Goal: Task Accomplishment & Management: Use online tool/utility

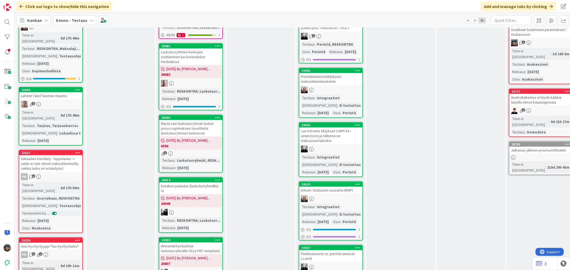
scroll to position [475, 0]
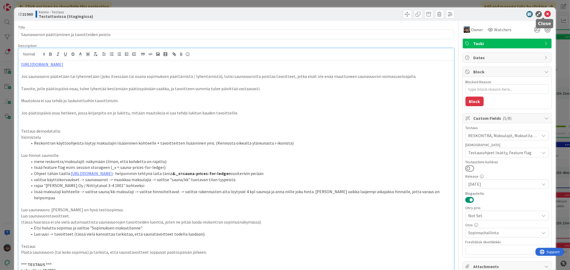
click at [544, 14] on icon at bounding box center [547, 14] width 6 height 6
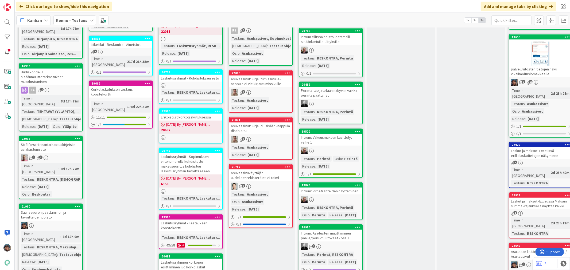
click at [58, 15] on div "Kanban Kenno - Testaus 1x 2x 3x" at bounding box center [292, 20] width 555 height 15
click at [58, 19] on b "Kenno - Testaus" at bounding box center [72, 20] width 32 height 5
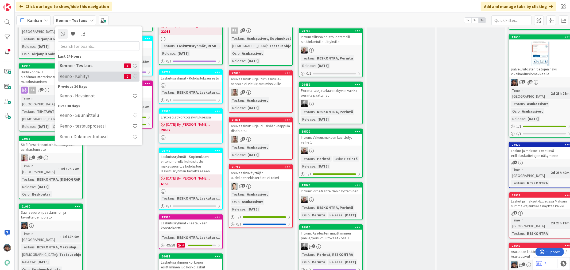
click at [81, 72] on div "Kenno - Kehitys 2" at bounding box center [98, 76] width 81 height 10
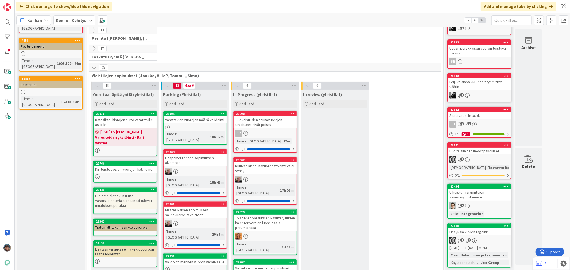
scroll to position [59, 0]
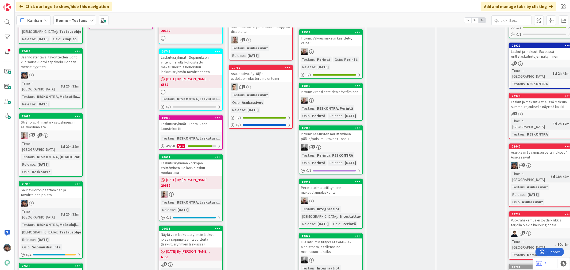
scroll to position [326, 0]
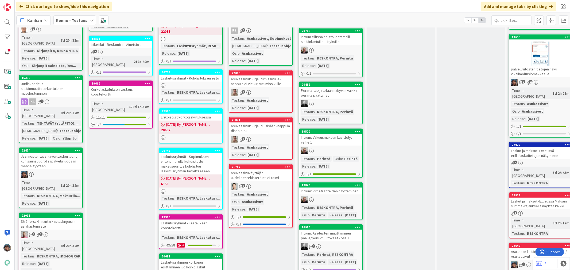
click at [65, 171] on div at bounding box center [50, 174] width 63 height 7
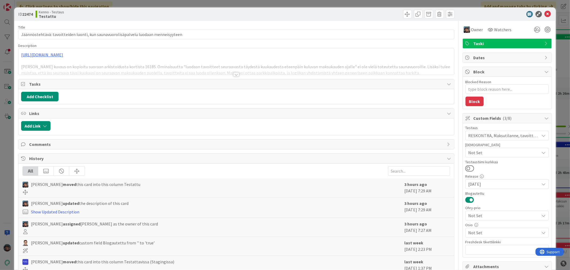
type textarea "x"
drag, startPoint x: 545, startPoint y: 14, endPoint x: 394, endPoint y: 43, distance: 154.2
click at [545, 14] on icon at bounding box center [547, 14] width 6 height 6
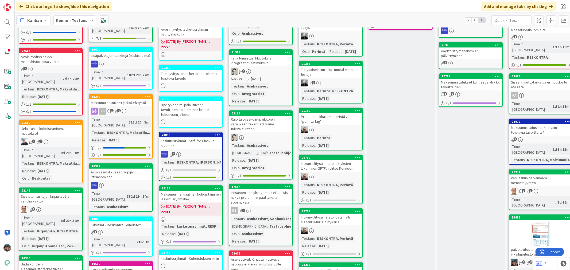
scroll to position [148, 0]
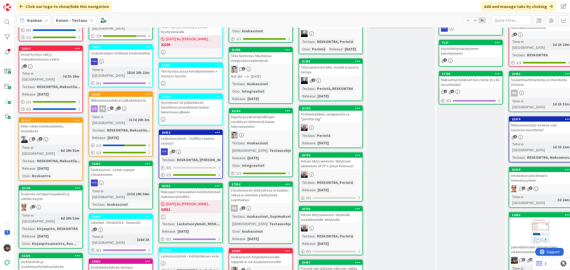
drag, startPoint x: 263, startPoint y: 192, endPoint x: 263, endPoint y: 186, distance: 5.1
click at [263, 191] on div "Irtisanomisen yhteydessä ei kuuluisi näkyä jo aiemmin päättyneitä sopimuksia" at bounding box center [260, 195] width 63 height 17
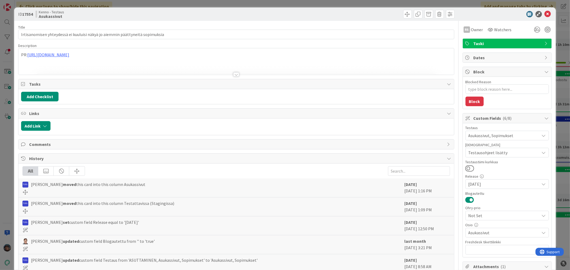
click at [233, 74] on div at bounding box center [236, 74] width 6 height 4
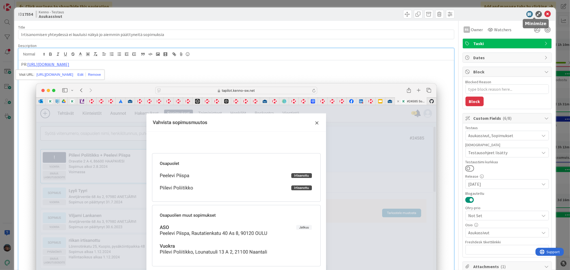
click at [544, 14] on icon at bounding box center [547, 14] width 6 height 6
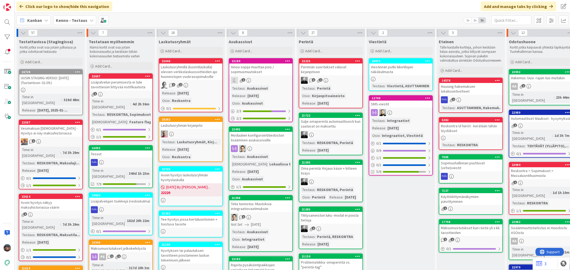
click at [278, 145] on div at bounding box center [260, 148] width 63 height 7
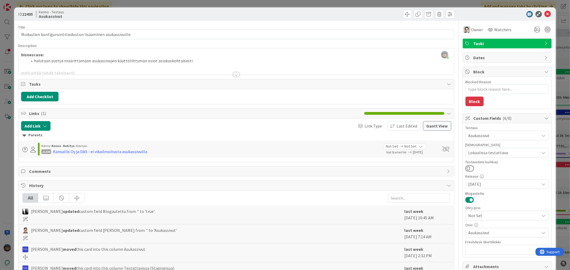
click at [233, 76] on div at bounding box center [236, 74] width 6 height 4
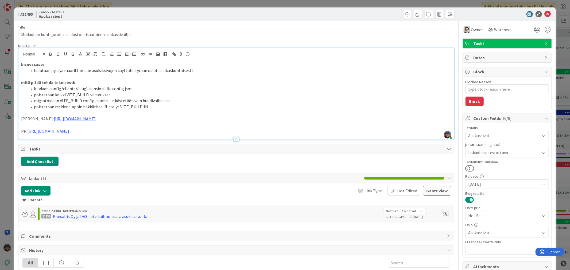
type textarea "x"
